Goal: Information Seeking & Learning: Learn about a topic

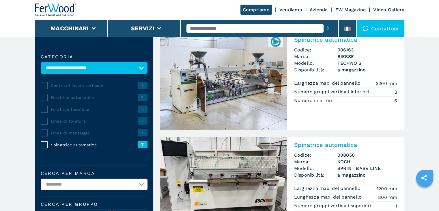
scroll to position [87, 0]
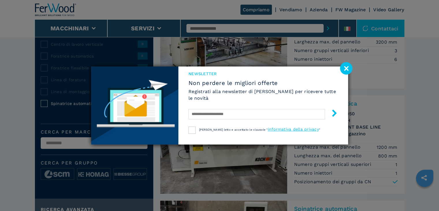
click at [353, 66] on div "NEWSLETTER Non perdere le migliori offerte Registrati alla newsletter di [PERSO…" at bounding box center [219, 105] width 439 height 211
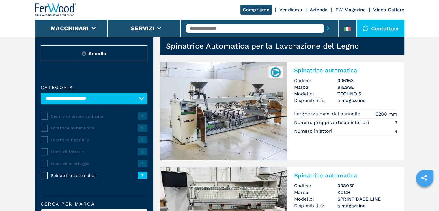
scroll to position [0, 0]
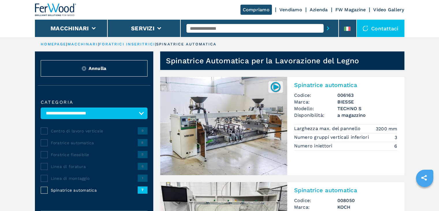
click at [276, 81] on img at bounding box center [275, 86] width 11 height 11
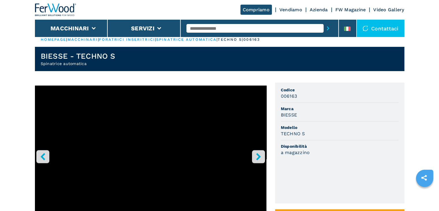
scroll to position [58, 0]
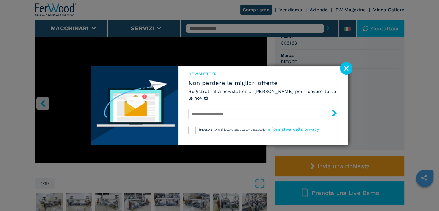
click at [341, 67] on image at bounding box center [346, 68] width 12 height 12
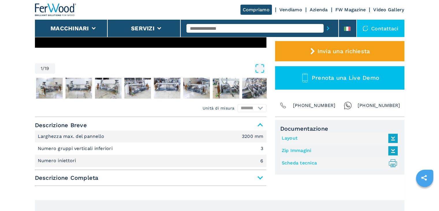
scroll to position [173, 0]
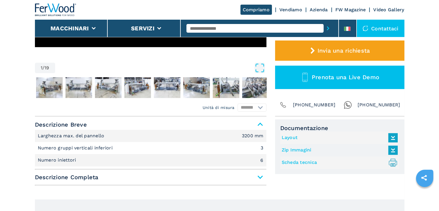
click at [64, 86] on nav "Thumbnail Navigation" at bounding box center [151, 87] width 232 height 23
click at [48, 90] on img "Go to Slide 2" at bounding box center [49, 87] width 27 height 21
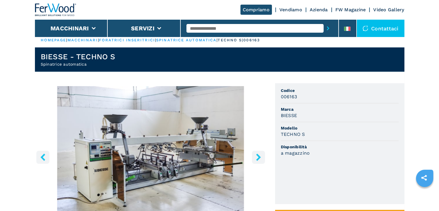
scroll to position [58, 0]
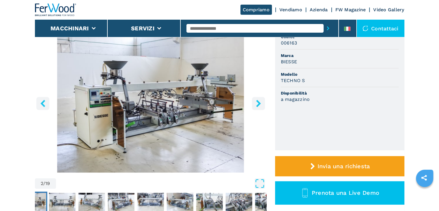
click at [258, 106] on icon "right-button" at bounding box center [258, 103] width 7 height 7
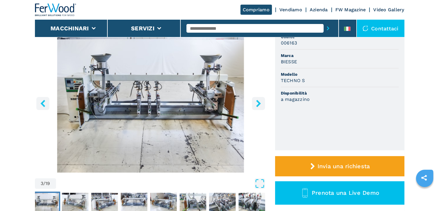
click at [258, 106] on icon "right-button" at bounding box center [258, 103] width 7 height 7
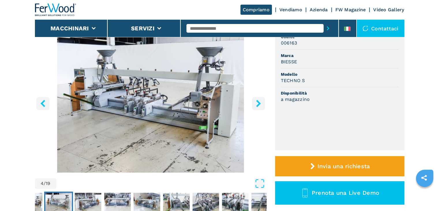
click at [258, 106] on icon "right-button" at bounding box center [258, 103] width 7 height 7
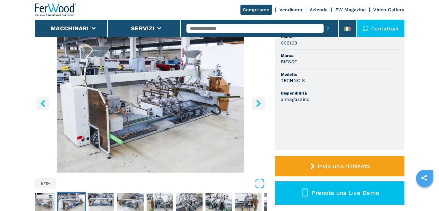
click at [258, 106] on icon "right-button" at bounding box center [258, 103] width 7 height 7
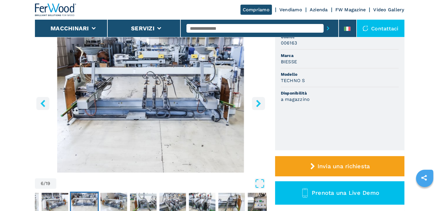
click at [258, 106] on icon "right-button" at bounding box center [258, 103] width 7 height 7
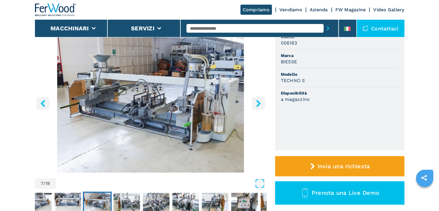
click at [258, 106] on icon "right-button" at bounding box center [258, 103] width 7 height 7
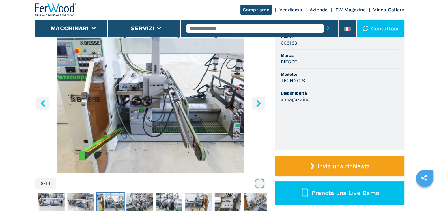
click at [258, 106] on icon "right-button" at bounding box center [258, 103] width 7 height 7
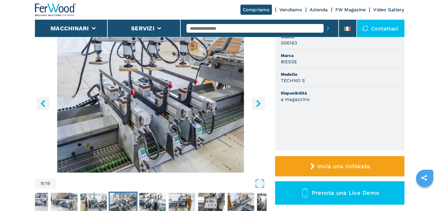
click at [258, 106] on icon "right-button" at bounding box center [258, 103] width 7 height 7
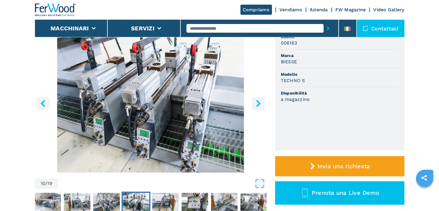
click at [258, 106] on icon "right-button" at bounding box center [258, 103] width 7 height 7
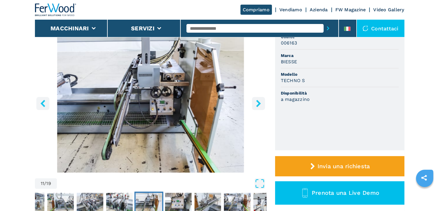
click at [40, 101] on icon "left-button" at bounding box center [42, 103] width 7 height 7
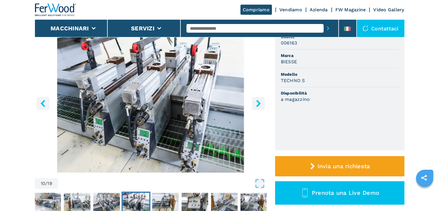
click at [255, 102] on icon "right-button" at bounding box center [258, 103] width 7 height 7
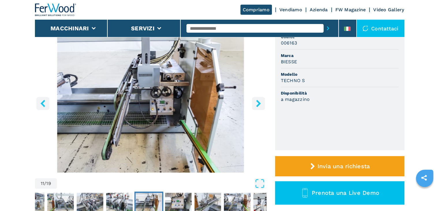
click at [255, 102] on icon "right-button" at bounding box center [258, 103] width 7 height 7
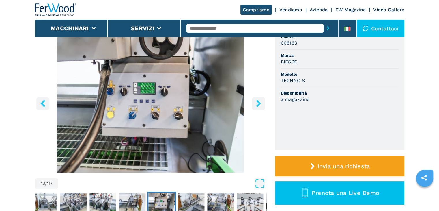
click at [255, 102] on icon "right-button" at bounding box center [258, 103] width 7 height 7
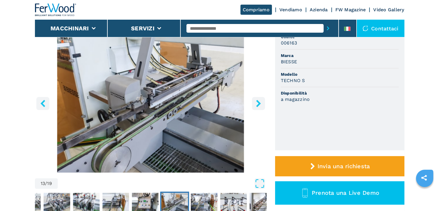
click at [255, 102] on icon "right-button" at bounding box center [258, 103] width 7 height 7
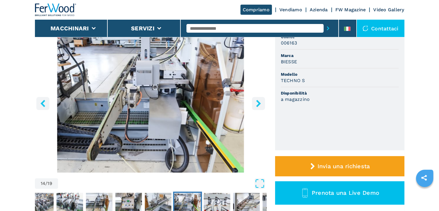
click at [255, 102] on icon "right-button" at bounding box center [258, 103] width 7 height 7
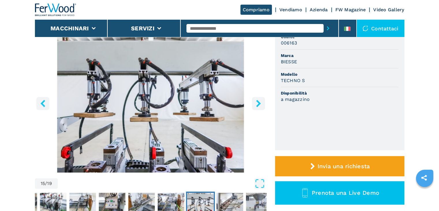
click at [255, 102] on icon "right-button" at bounding box center [258, 103] width 7 height 7
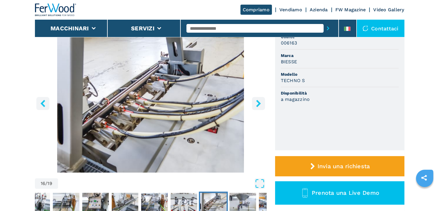
click at [255, 102] on icon "right-button" at bounding box center [258, 103] width 7 height 7
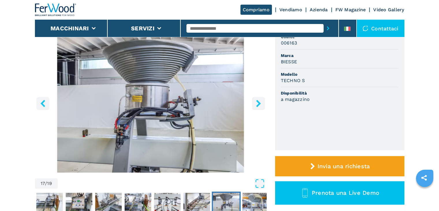
click at [255, 102] on icon "right-button" at bounding box center [258, 103] width 7 height 7
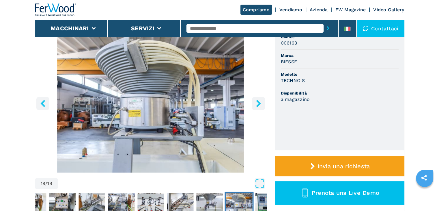
click at [255, 102] on icon "right-button" at bounding box center [258, 103] width 7 height 7
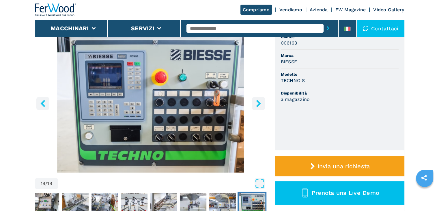
click at [255, 102] on icon "right-button" at bounding box center [258, 103] width 7 height 7
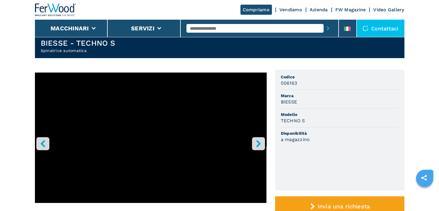
scroll to position [0, 0]
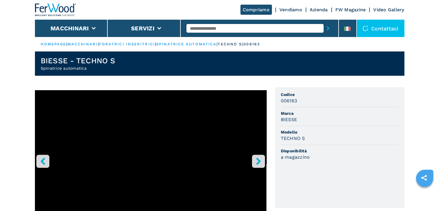
select select "**********"
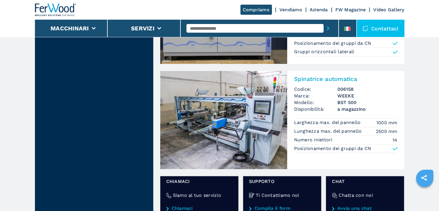
scroll to position [693, 0]
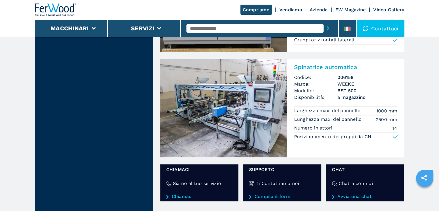
click at [227, 125] on img at bounding box center [223, 108] width 127 height 98
click at [227, 125] on div "**********" at bounding box center [219, 77] width 439 height 1540
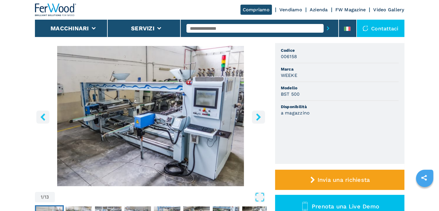
scroll to position [58, 0]
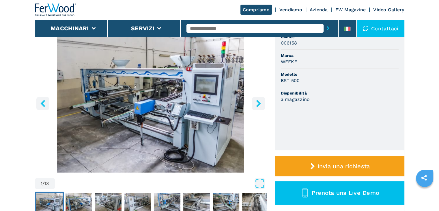
click at [261, 107] on button "right-button" at bounding box center [258, 103] width 13 height 13
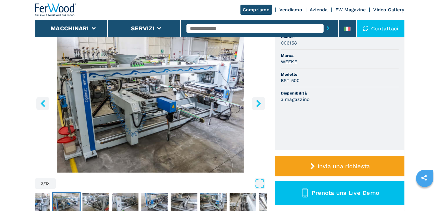
click at [261, 107] on button "right-button" at bounding box center [258, 103] width 13 height 13
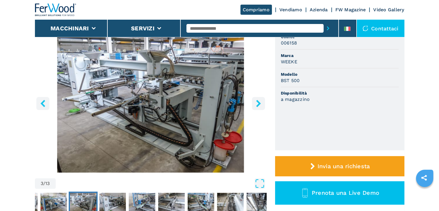
click at [261, 107] on button "right-button" at bounding box center [258, 103] width 13 height 13
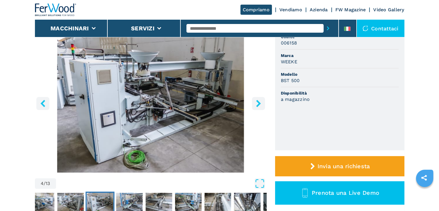
click at [261, 107] on button "right-button" at bounding box center [258, 103] width 13 height 13
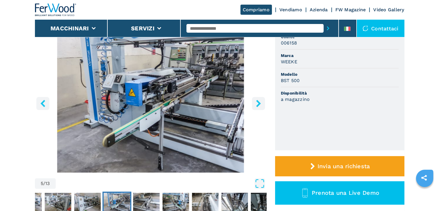
click at [261, 107] on button "right-button" at bounding box center [258, 103] width 13 height 13
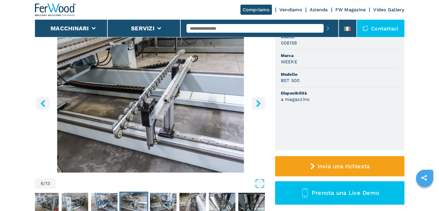
click at [261, 107] on button "right-button" at bounding box center [258, 103] width 13 height 13
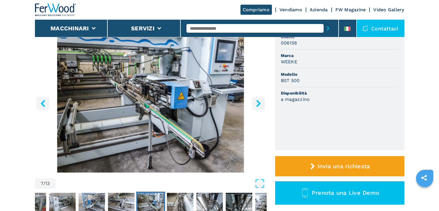
click at [261, 107] on button "right-button" at bounding box center [258, 103] width 13 height 13
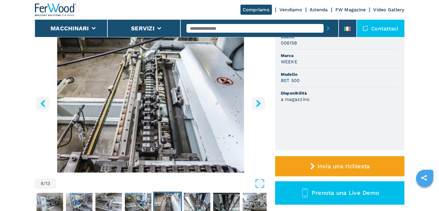
click at [261, 107] on button "right-button" at bounding box center [258, 103] width 13 height 13
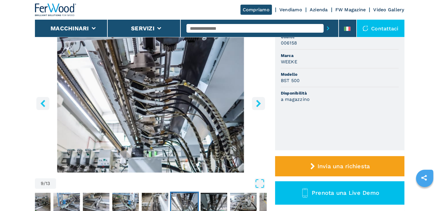
click at [261, 107] on button "right-button" at bounding box center [258, 103] width 13 height 13
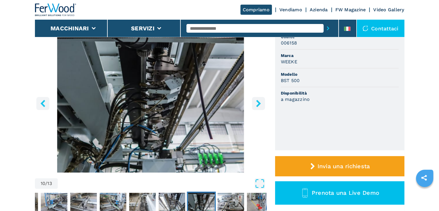
click at [258, 103] on icon "right-button" at bounding box center [258, 103] width 7 height 7
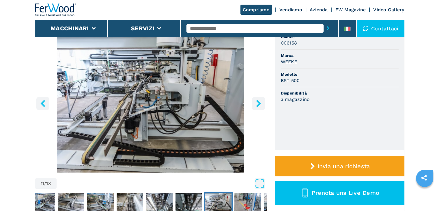
click at [258, 103] on icon "right-button" at bounding box center [258, 103] width 7 height 7
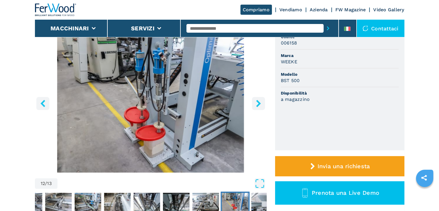
click at [258, 103] on icon "right-button" at bounding box center [258, 103] width 7 height 7
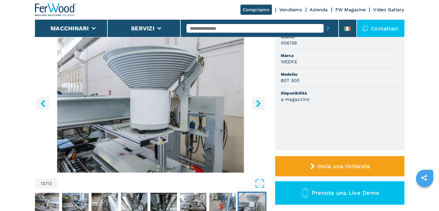
click at [258, 103] on icon "right-button" at bounding box center [258, 103] width 7 height 7
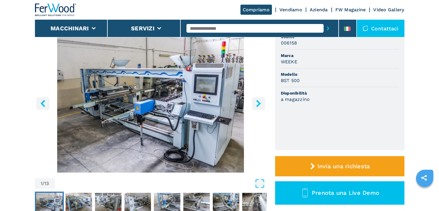
select select "**********"
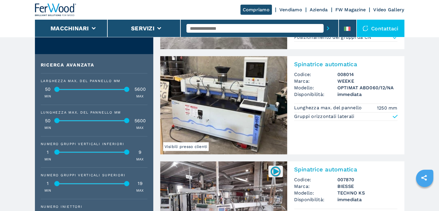
scroll to position [289, 0]
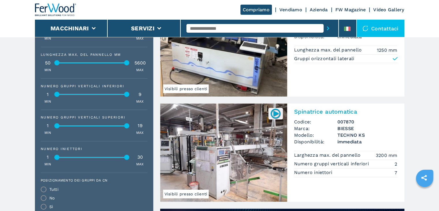
click at [271, 115] on img at bounding box center [275, 113] width 11 height 11
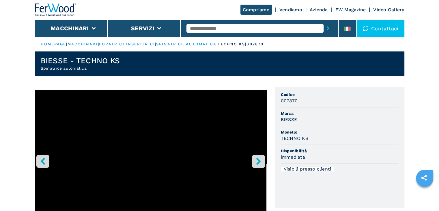
select select "**********"
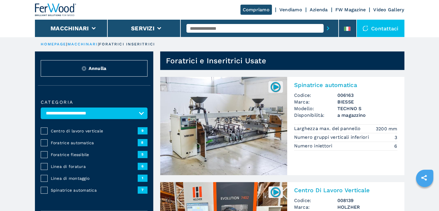
click at [280, 115] on img at bounding box center [223, 126] width 127 height 98
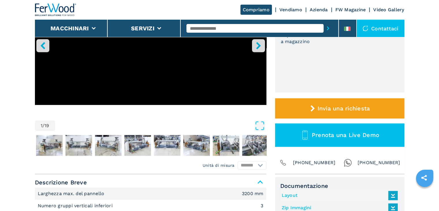
scroll to position [173, 0]
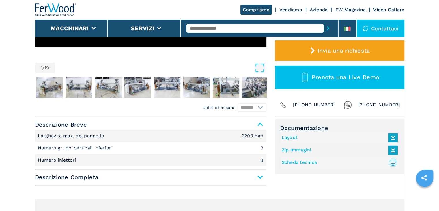
click at [392, 137] on icon at bounding box center [393, 137] width 12 height 12
click at [390, 150] on icon at bounding box center [393, 150] width 12 height 12
click at [395, 163] on icon ".prefix__st0{stroke-linecap:round;stroke-linejoin:round}.prefix__st0,.prefix__s…" at bounding box center [393, 163] width 10 height 10
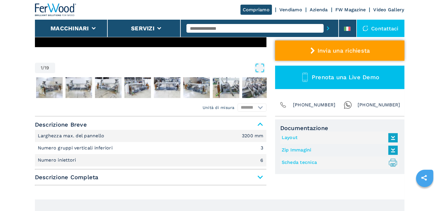
click at [324, 47] on span "Invia una richiesta" at bounding box center [343, 50] width 53 height 7
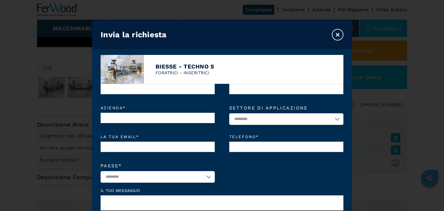
scroll to position [29, 0]
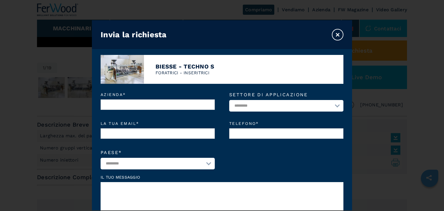
click at [322, 106] on select "**********" at bounding box center [286, 106] width 114 height 12
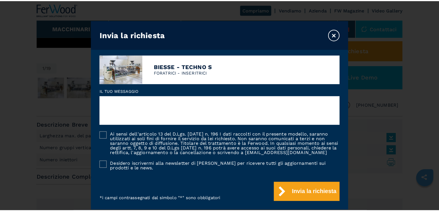
scroll to position [121, 0]
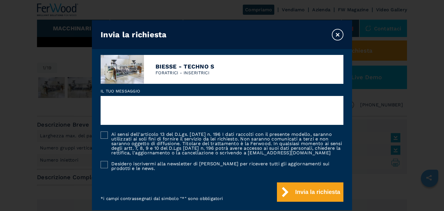
click at [334, 34] on button "×" at bounding box center [338, 35] width 12 height 12
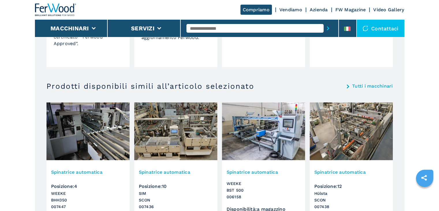
scroll to position [549, 0]
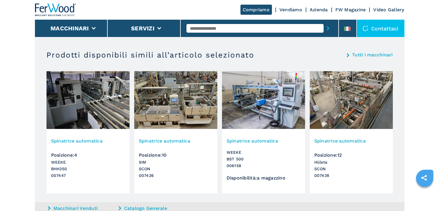
click at [245, 95] on img at bounding box center [263, 100] width 83 height 58
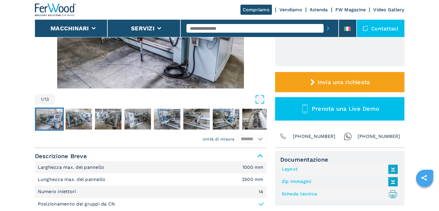
scroll to position [173, 0]
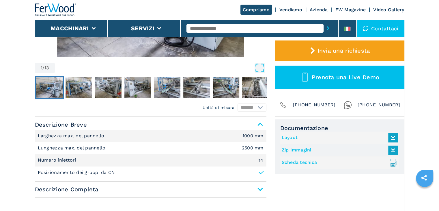
click at [396, 136] on icon at bounding box center [393, 137] width 12 height 12
click at [72, 85] on img "Go to Slide 2" at bounding box center [79, 87] width 27 height 21
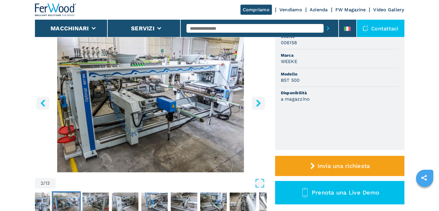
scroll to position [58, 0]
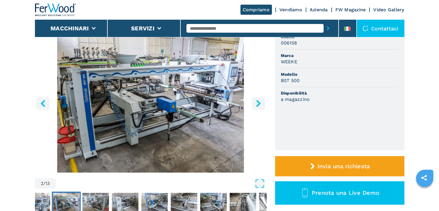
click at [255, 105] on icon "right-button" at bounding box center [258, 103] width 7 height 7
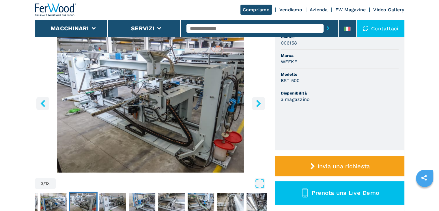
click at [255, 105] on icon "right-button" at bounding box center [258, 103] width 7 height 7
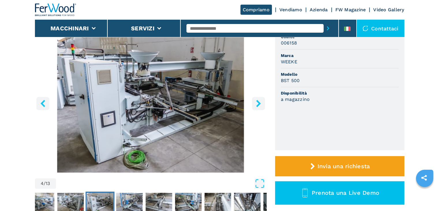
click at [255, 105] on icon "right-button" at bounding box center [258, 103] width 7 height 7
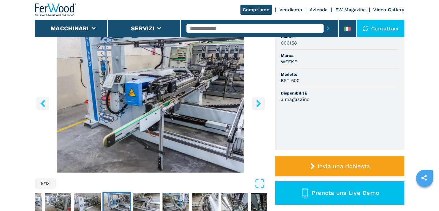
click at [255, 105] on icon "right-button" at bounding box center [258, 103] width 7 height 7
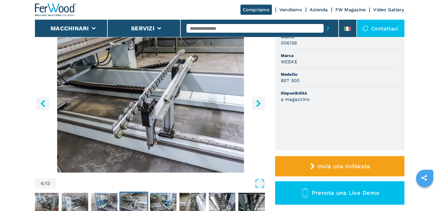
click at [255, 105] on icon "right-button" at bounding box center [258, 103] width 7 height 7
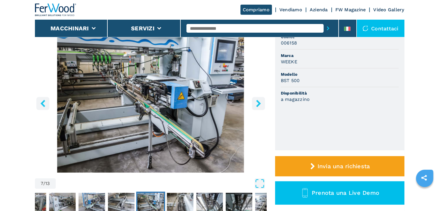
click at [255, 105] on icon "right-button" at bounding box center [258, 103] width 7 height 7
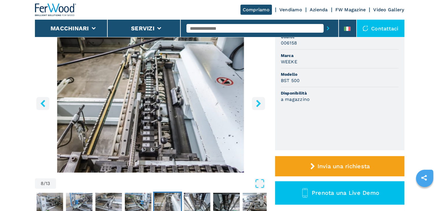
click at [255, 105] on icon "right-button" at bounding box center [258, 103] width 7 height 7
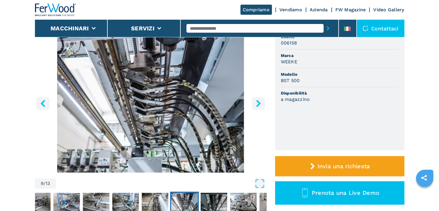
click at [255, 105] on icon "right-button" at bounding box center [258, 103] width 7 height 7
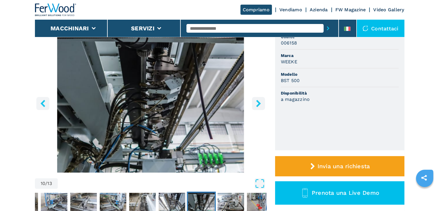
click at [255, 105] on icon "right-button" at bounding box center [258, 103] width 7 height 7
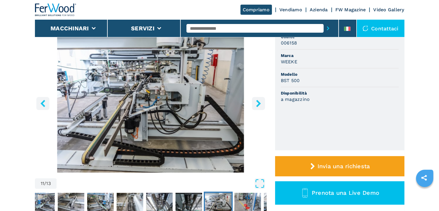
click at [255, 105] on icon "right-button" at bounding box center [258, 103] width 7 height 7
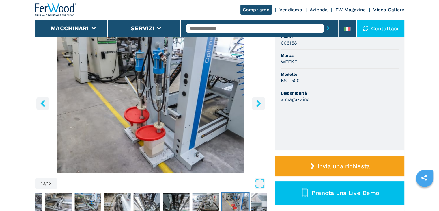
click at [255, 105] on icon "right-button" at bounding box center [258, 103] width 7 height 7
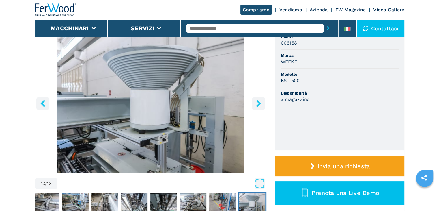
click at [255, 105] on icon "right-button" at bounding box center [258, 103] width 7 height 7
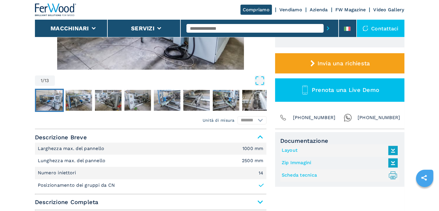
scroll to position [173, 0]
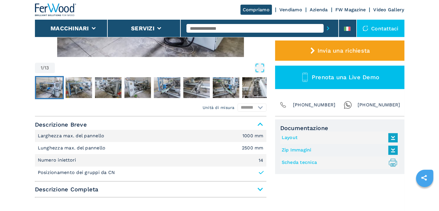
click at [394, 165] on icon ".prefix__st0{stroke-linecap:round;stroke-linejoin:round}.prefix__st0,.prefix__s…" at bounding box center [393, 163] width 10 height 10
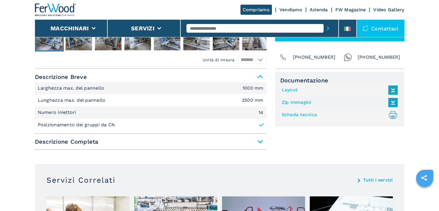
scroll to position [231, 0]
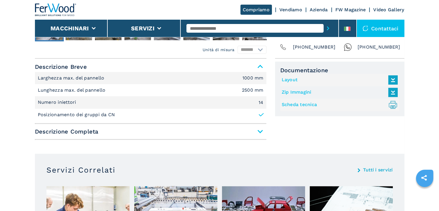
click at [260, 131] on span "Descrizione Completa" at bounding box center [151, 131] width 232 height 10
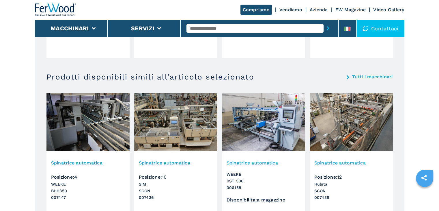
scroll to position [693, 0]
